Goal: Task Accomplishment & Management: Manage account settings

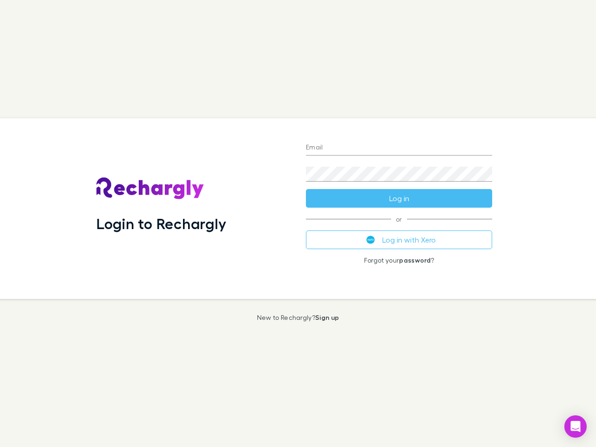
click at [298, 224] on div "Login to Rechargly" at bounding box center [194, 208] width 210 height 181
click at [399, 148] on input "Email" at bounding box center [399, 148] width 186 height 15
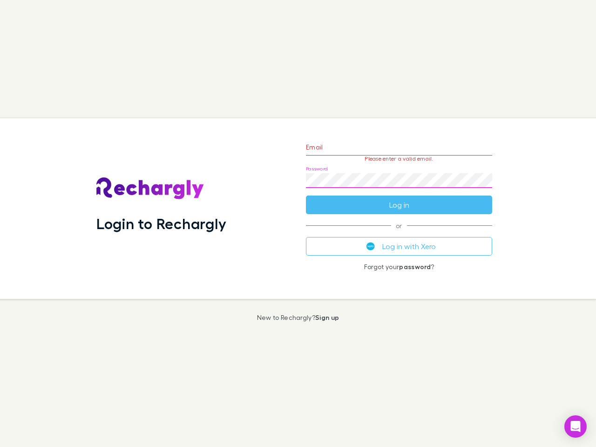
click at [399, 198] on form "Email Please enter a valid email. Password Log in" at bounding box center [399, 173] width 186 height 81
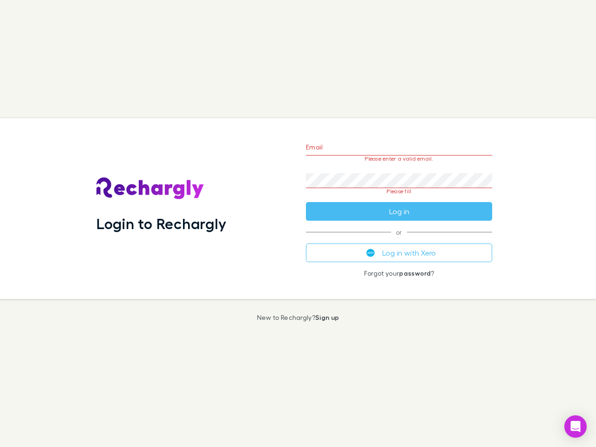
click at [399, 240] on div "Email Please enter a valid email. Password Please fill Log in or Log in with Xe…" at bounding box center [399, 208] width 201 height 181
click at [576, 427] on icon "Open Intercom Messenger" at bounding box center [576, 426] width 10 height 11
